Goal: Transaction & Acquisition: Purchase product/service

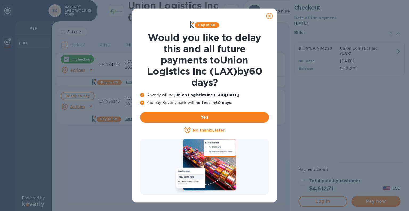
drag, startPoint x: 270, startPoint y: 14, endPoint x: 152, endPoint y: 85, distance: 137.2
click at [270, 15] on icon at bounding box center [269, 16] width 6 height 6
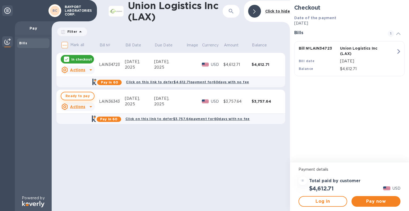
click at [80, 98] on span "Ready to pay" at bounding box center [78, 96] width 24 height 6
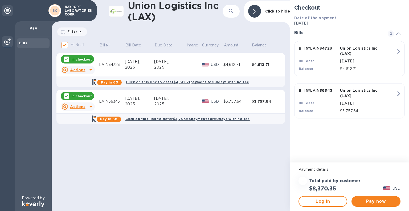
click at [92, 60] on div "In checkout" at bounding box center [77, 59] width 33 height 9
checkbox input "false"
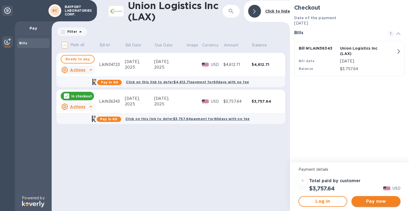
click at [370, 200] on span "Pay now" at bounding box center [376, 201] width 40 height 6
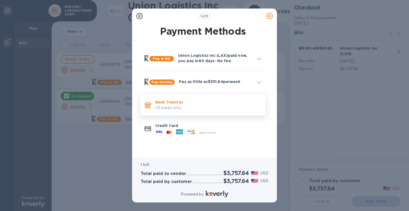
click at [180, 111] on div "Bank Transfer US banks only." at bounding box center [208, 104] width 110 height 15
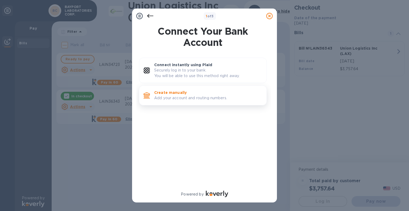
click at [166, 93] on p "Create manually" at bounding box center [208, 92] width 108 height 5
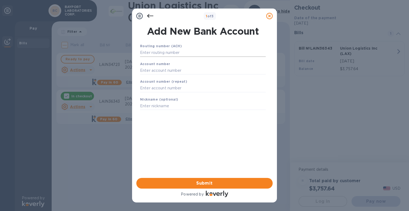
drag, startPoint x: 160, startPoint y: 57, endPoint x: 160, endPoint y: 54, distance: 3.5
click at [160, 55] on div "Routing number (ACH)" at bounding box center [203, 50] width 130 height 18
click at [158, 56] on input "text" at bounding box center [203, 53] width 126 height 8
type input "111000614"
click at [159, 86] on div "Routing number (ACH) [US_BANK_ROUTING_MICR] Verification... Account number Acco…" at bounding box center [203, 82] width 130 height 82
